Goal: Communication & Community: Answer question/provide support

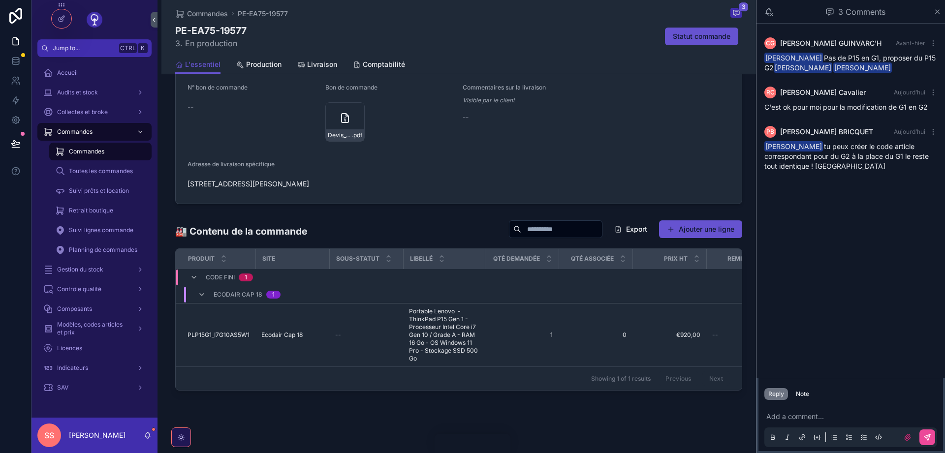
scroll to position [489, 0]
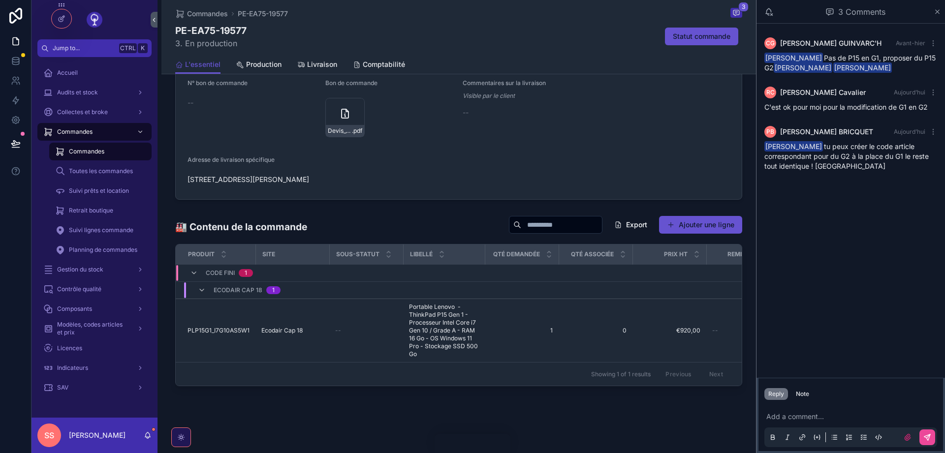
click at [778, 392] on button "Reply" at bounding box center [776, 394] width 24 height 12
click at [769, 415] on p "scrollable content" at bounding box center [852, 417] width 173 height 10
click at [930, 436] on icon "scrollable content" at bounding box center [927, 438] width 6 height 6
